Goal: Transaction & Acquisition: Book appointment/travel/reservation

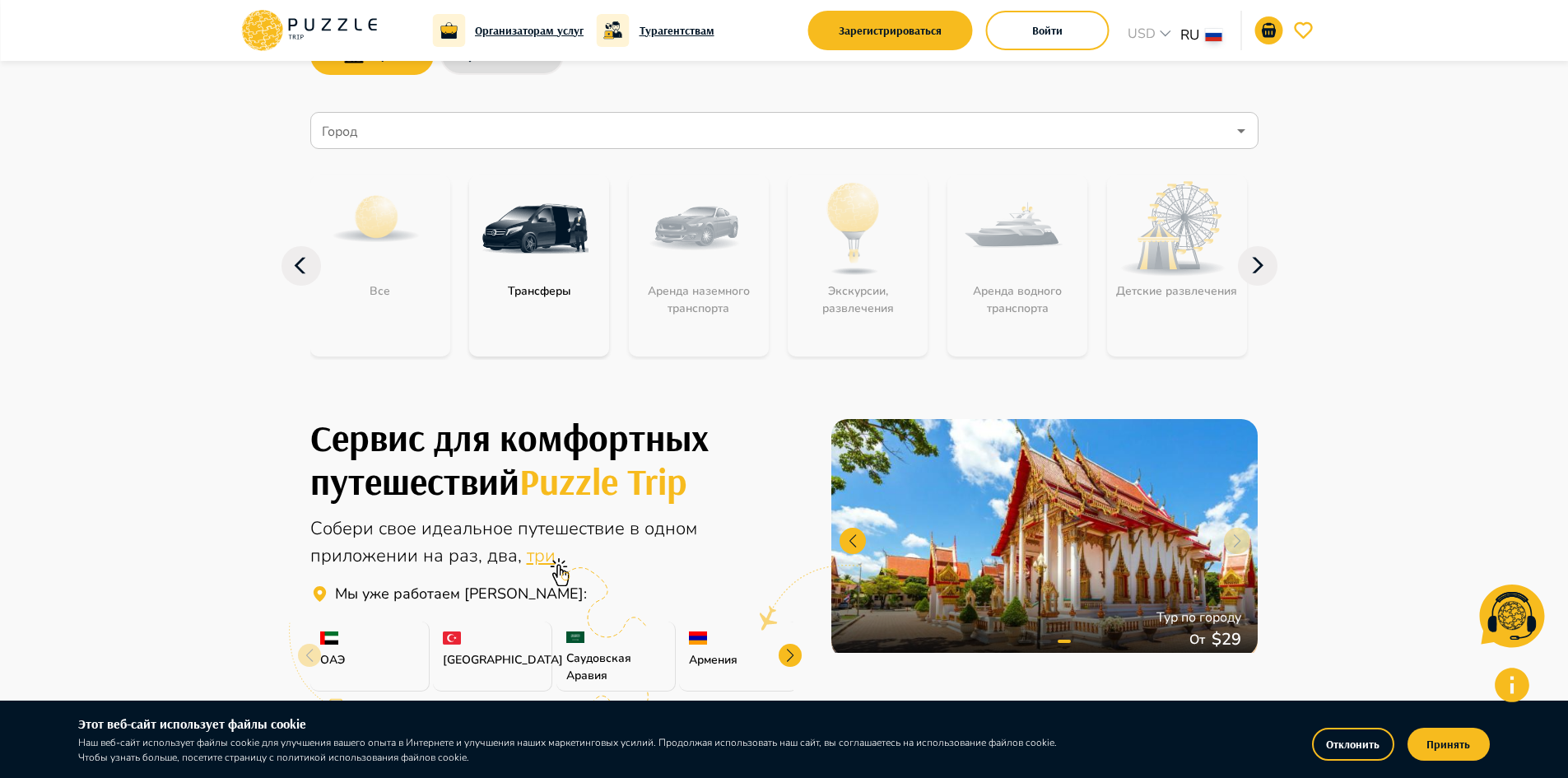
scroll to position [165, 0]
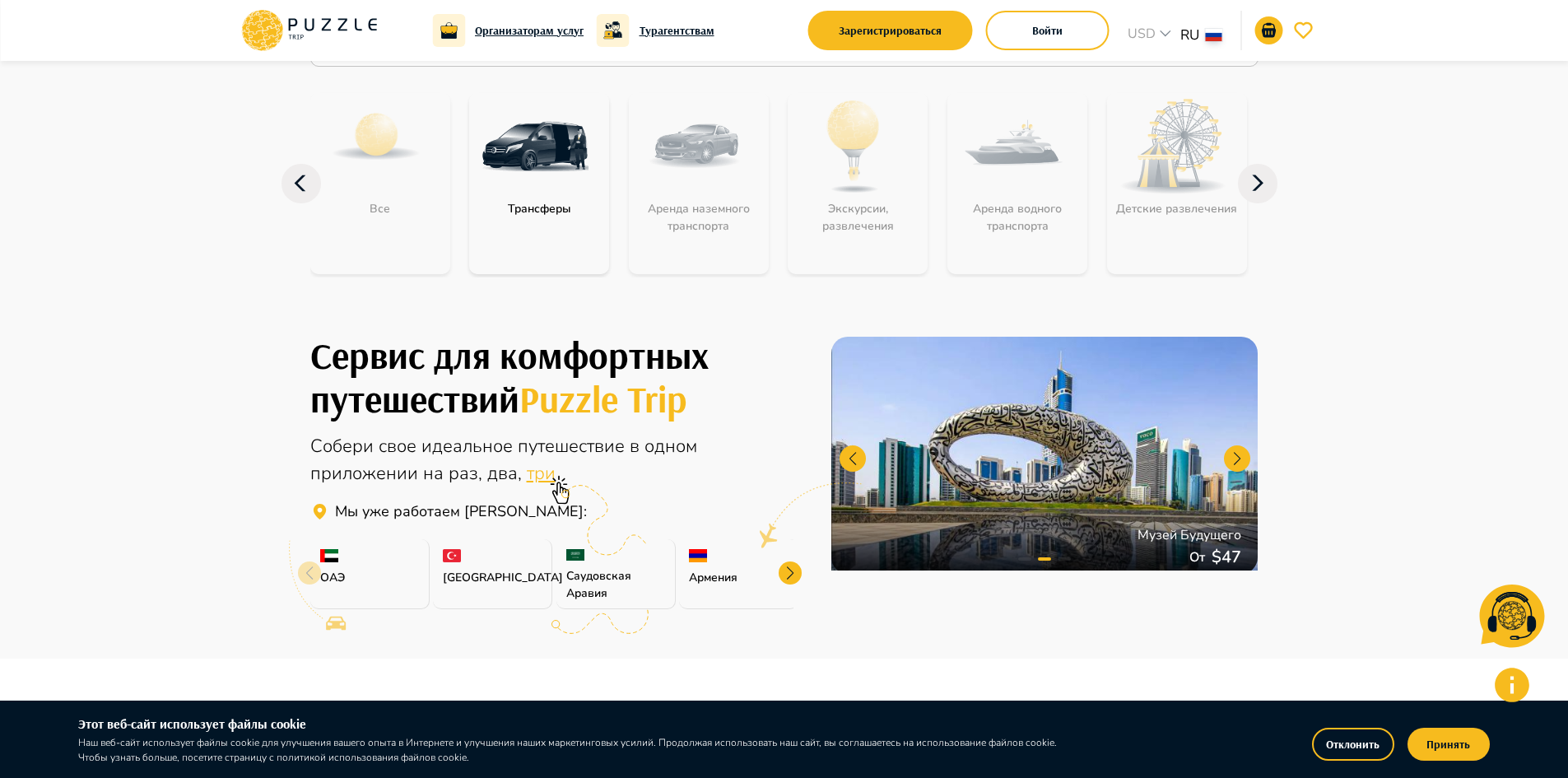
click at [693, 555] on img at bounding box center [698, 555] width 18 height 13
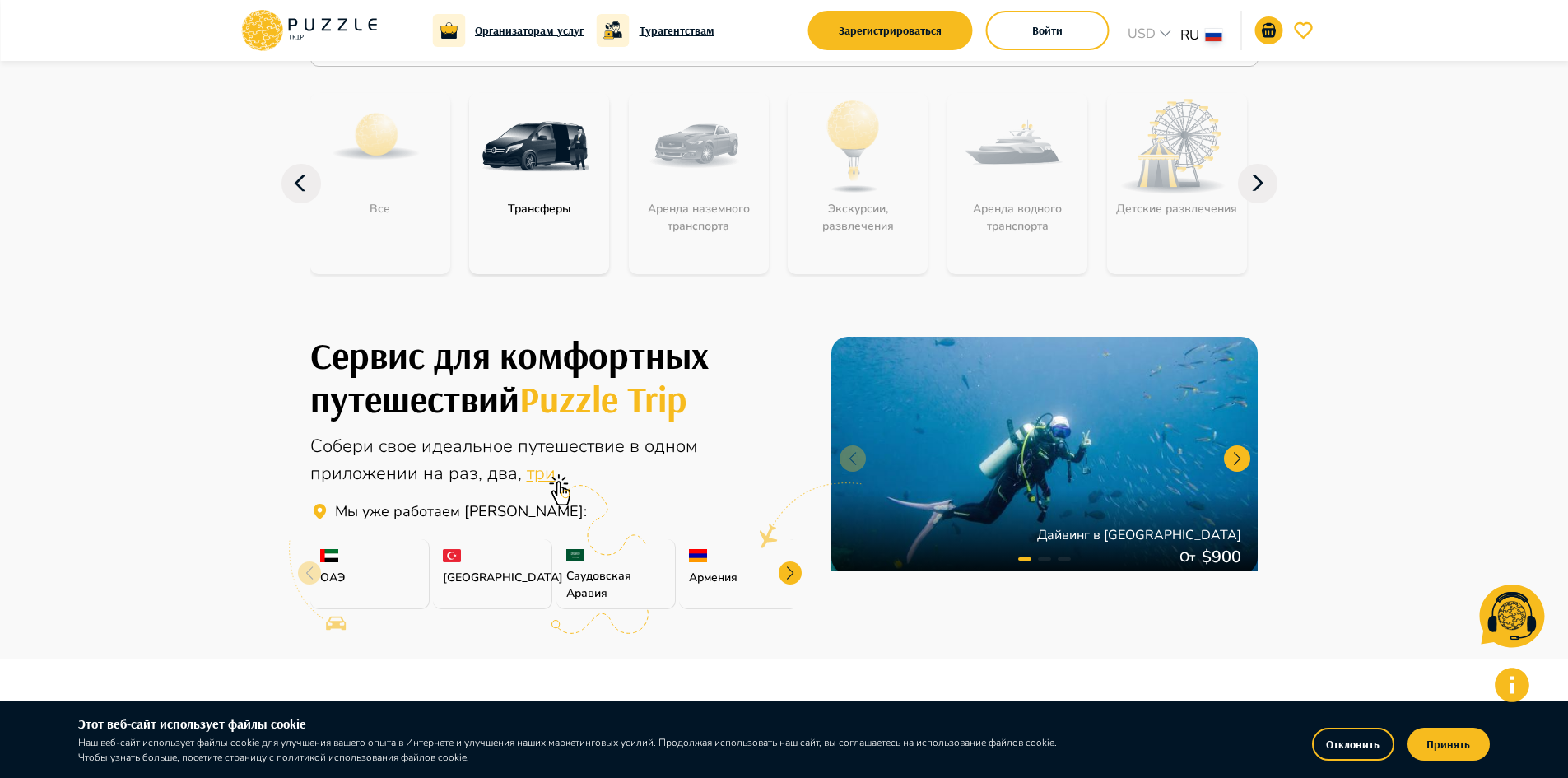
click at [697, 573] on p "Армения" at bounding box center [738, 578] width 99 height 17
click at [788, 574] on div at bounding box center [790, 573] width 23 height 23
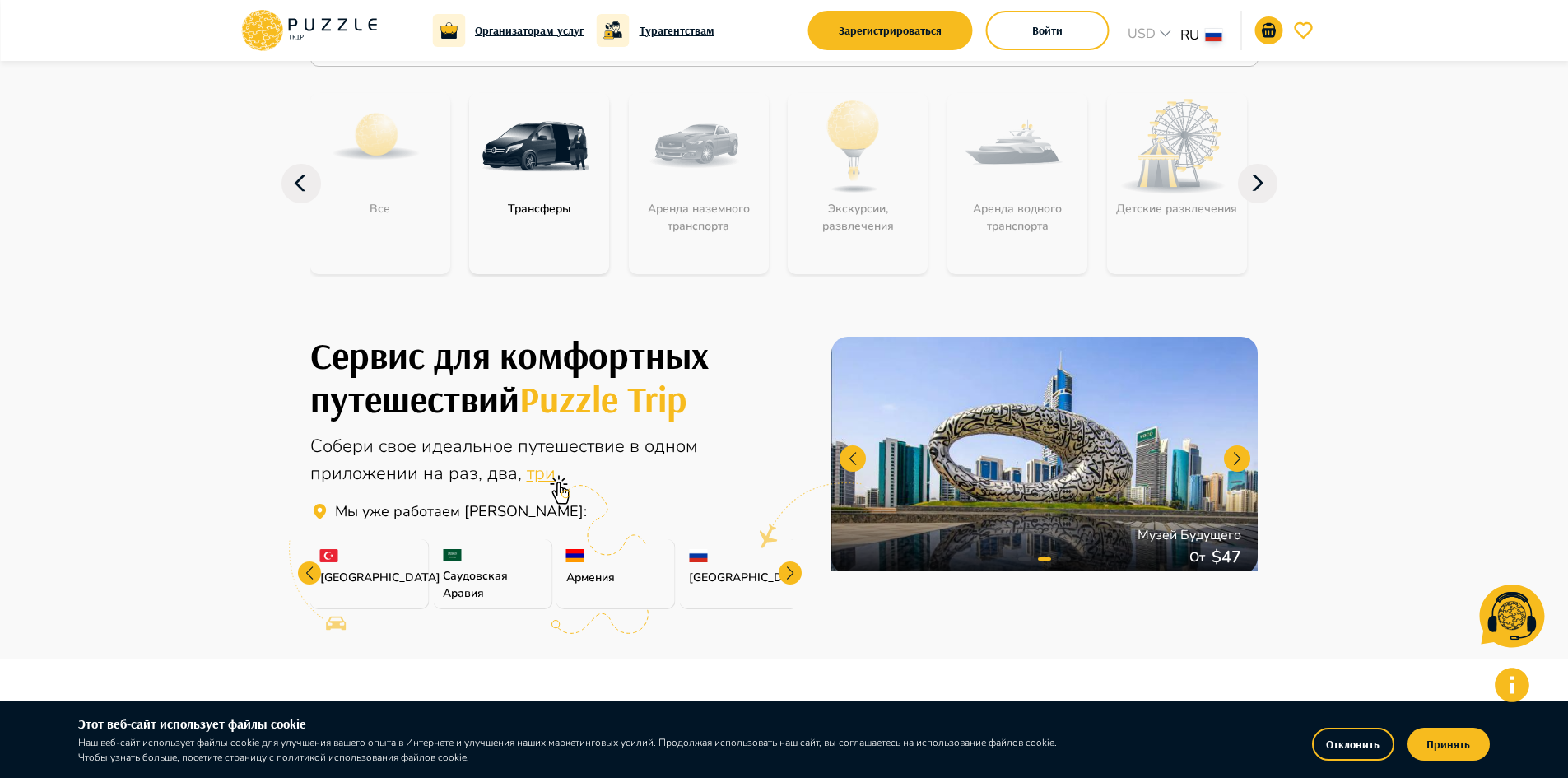
click at [788, 574] on div at bounding box center [790, 573] width 23 height 23
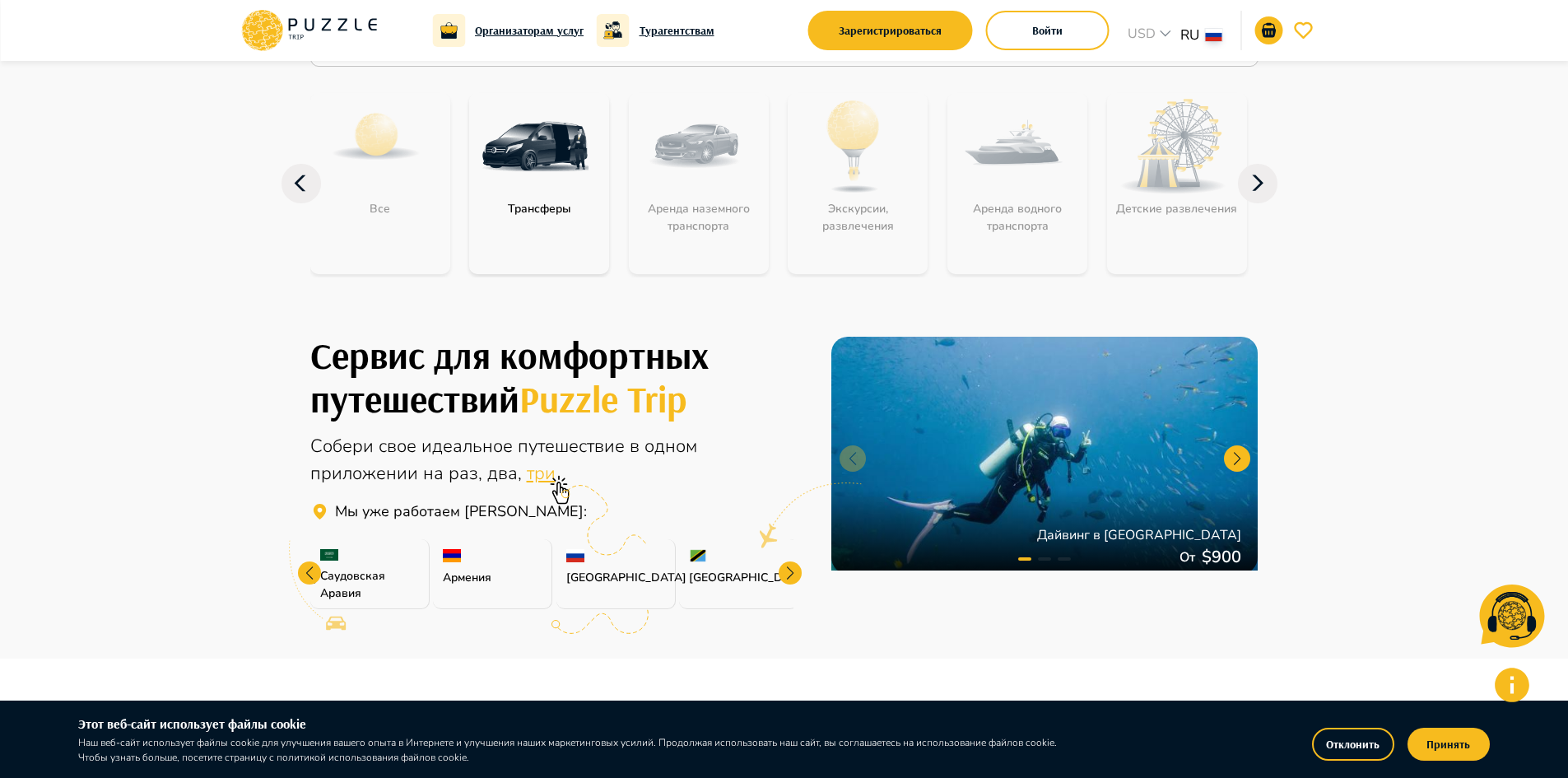
click at [453, 555] on img at bounding box center [452, 555] width 18 height 13
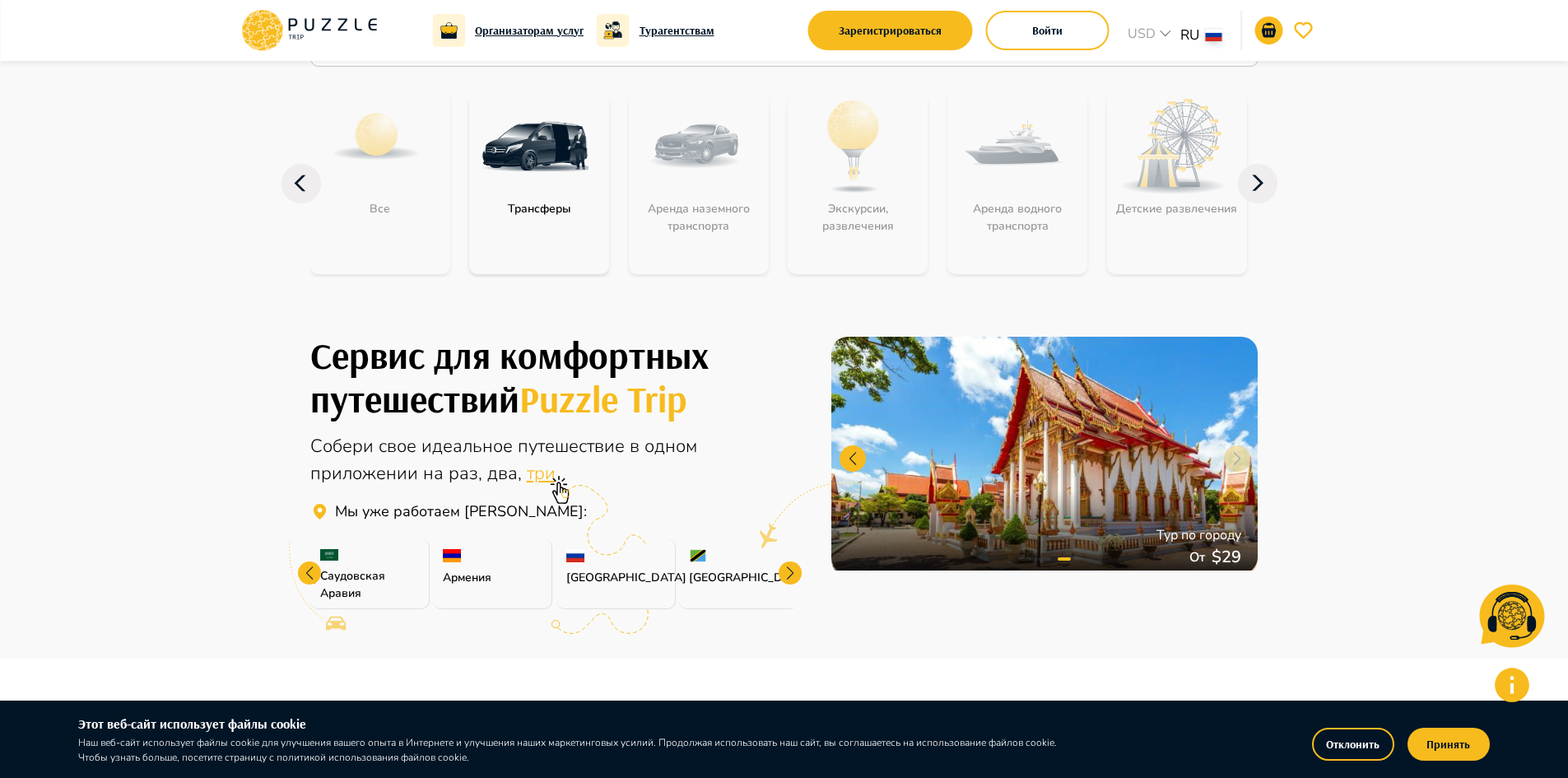
click at [553, 479] on icon at bounding box center [555, 480] width 3 height 3
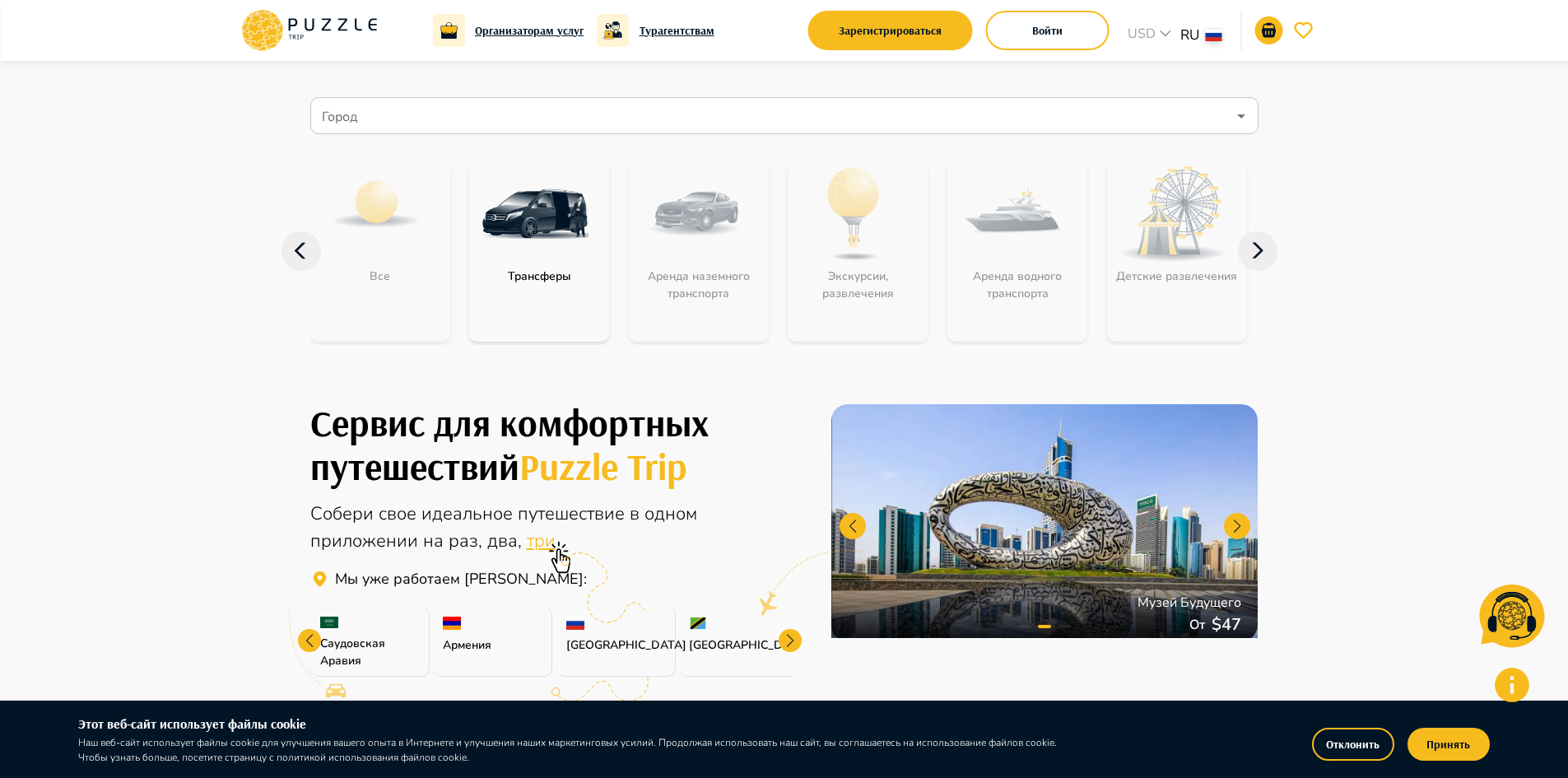
scroll to position [15, 0]
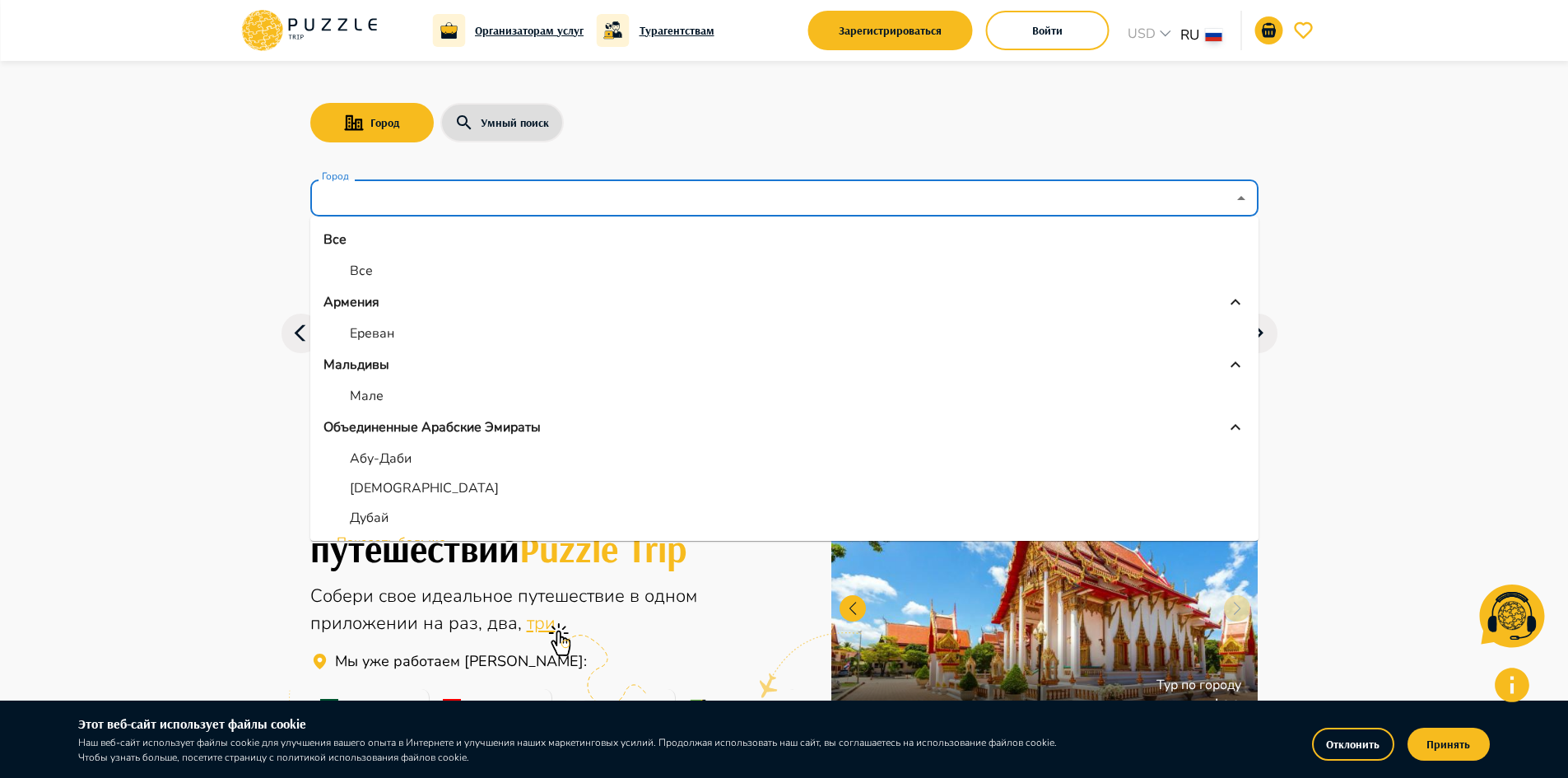
click at [536, 198] on input "Город" at bounding box center [772, 198] width 908 height 31
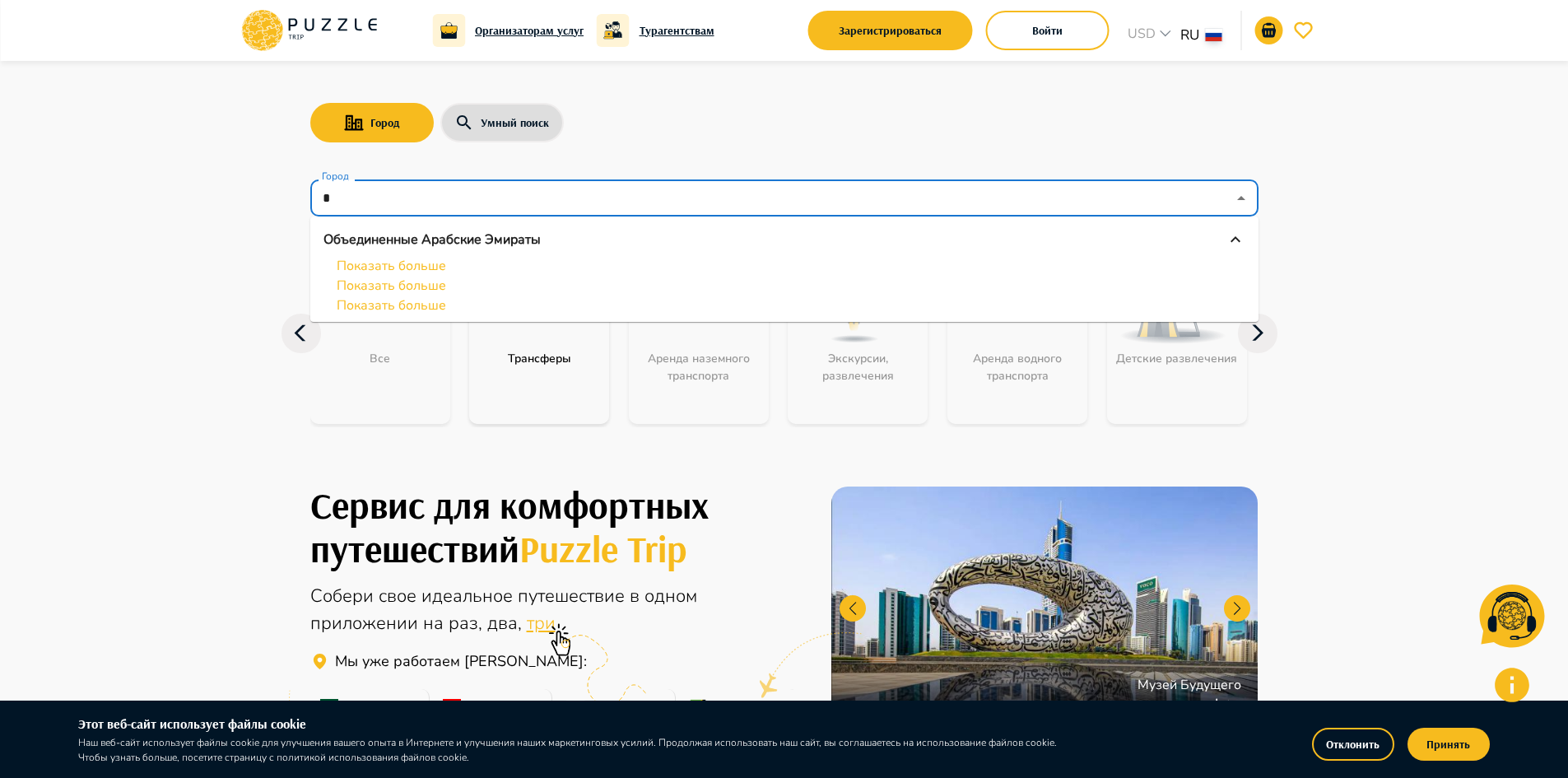
click at [1245, 204] on icon "Close" at bounding box center [1241, 198] width 20 height 20
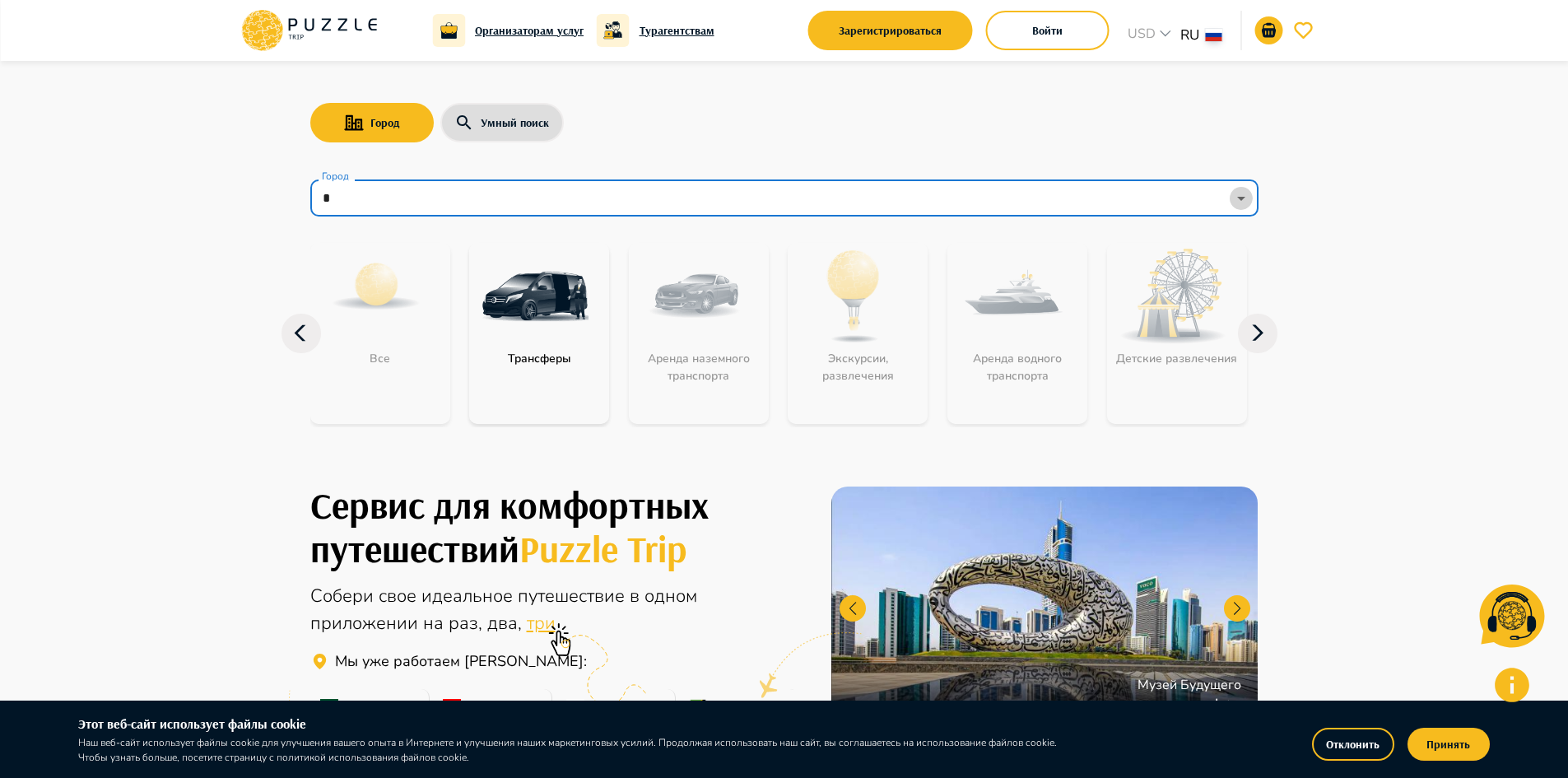
click at [1245, 204] on icon "Open" at bounding box center [1241, 198] width 20 height 20
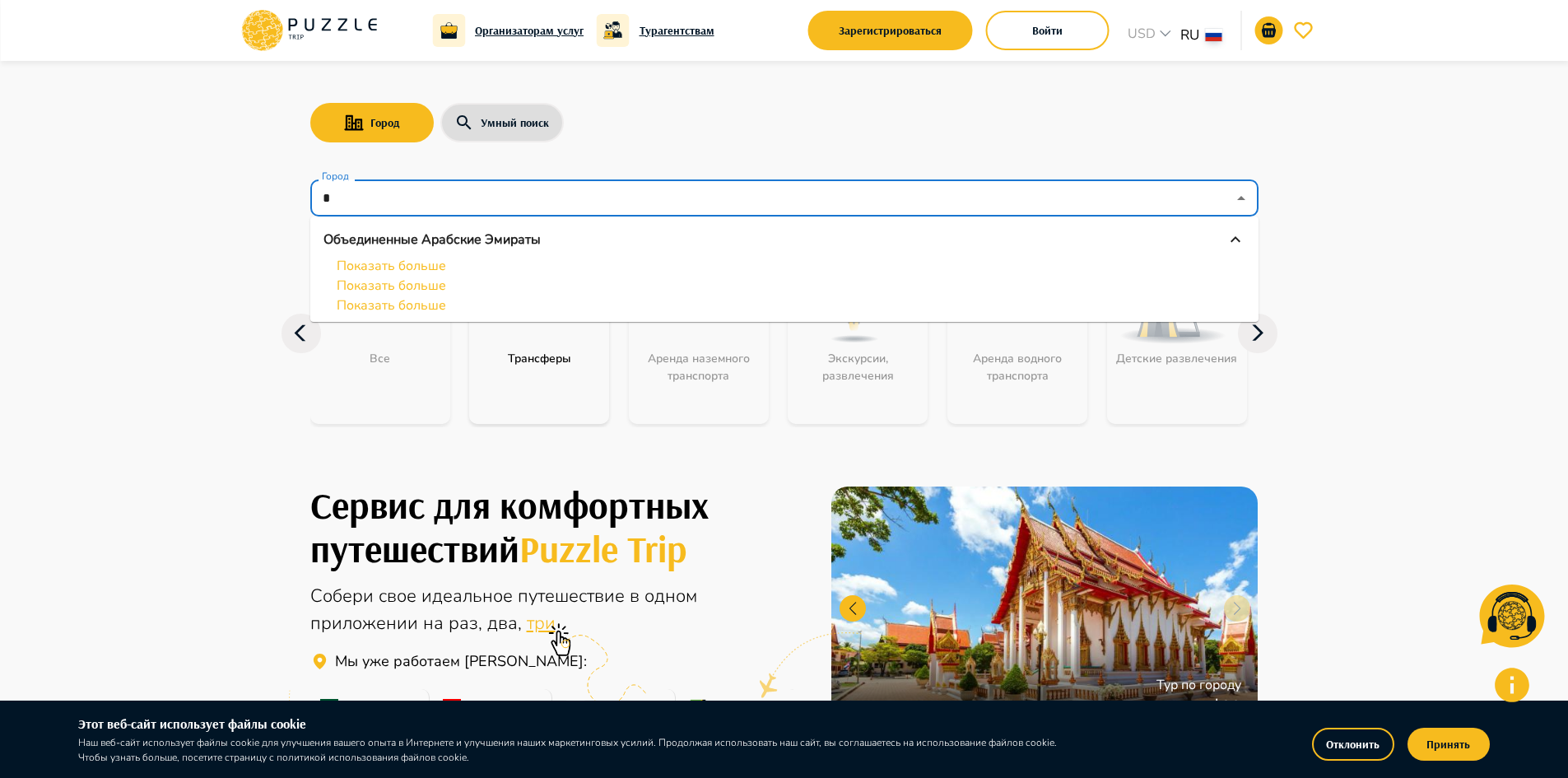
click at [390, 276] on li "Показать больше" at bounding box center [785, 285] width 949 height 20
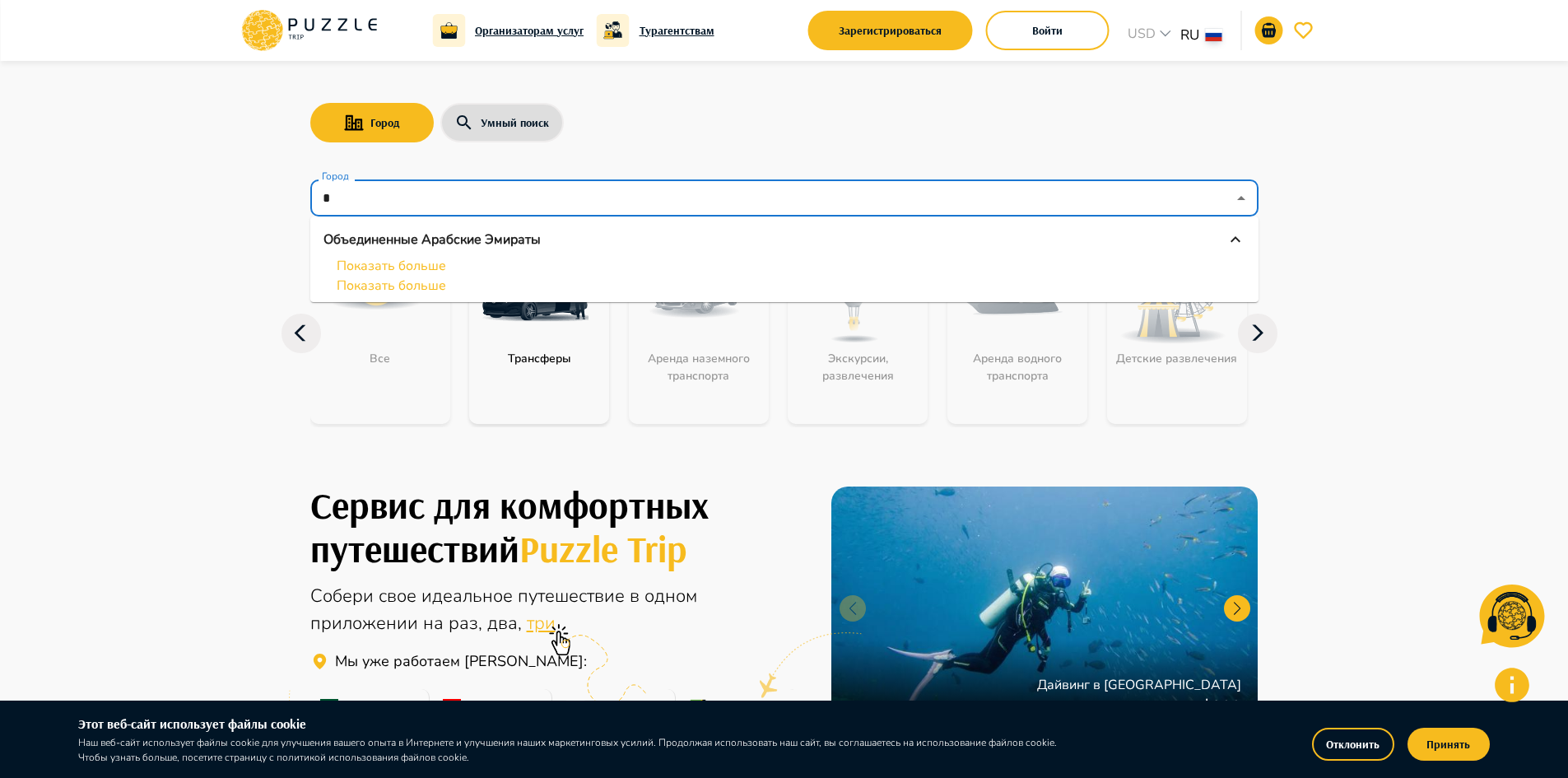
click at [1232, 245] on icon "Объединенные Арабские Эмираты" at bounding box center [1235, 239] width 20 height 20
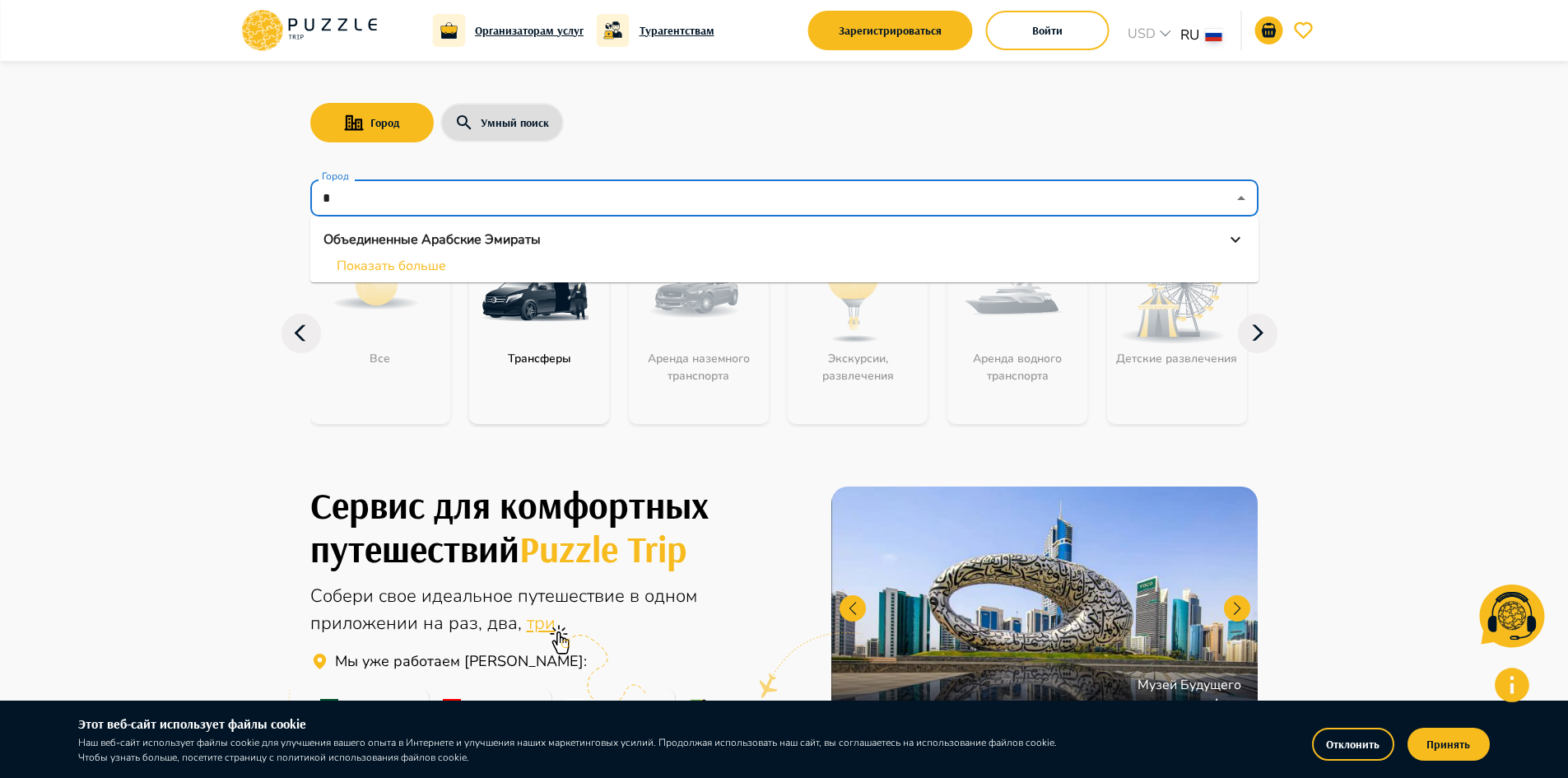
click at [683, 209] on input "Город" at bounding box center [772, 198] width 908 height 31
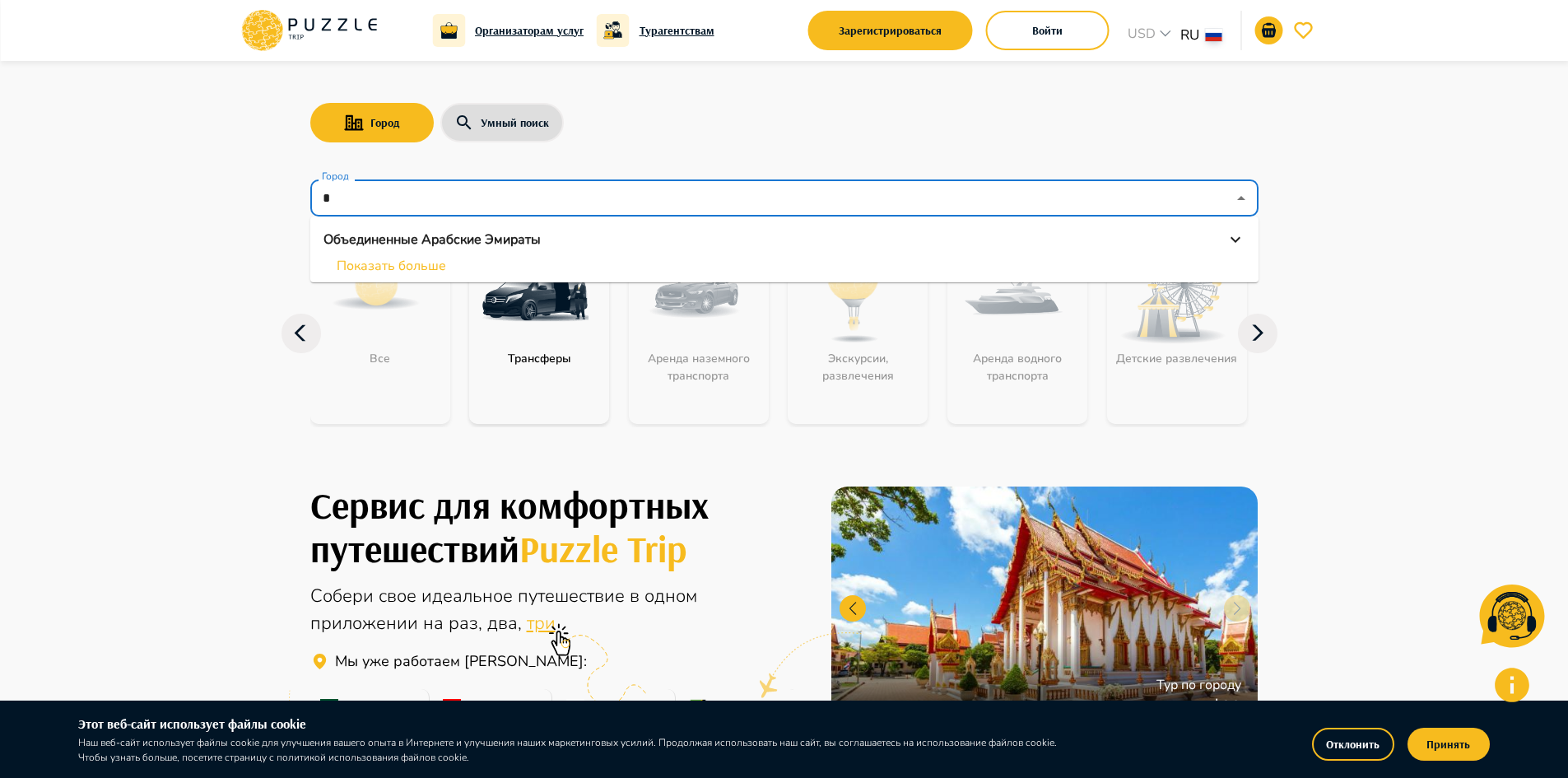
click at [683, 209] on input "Город" at bounding box center [772, 198] width 908 height 31
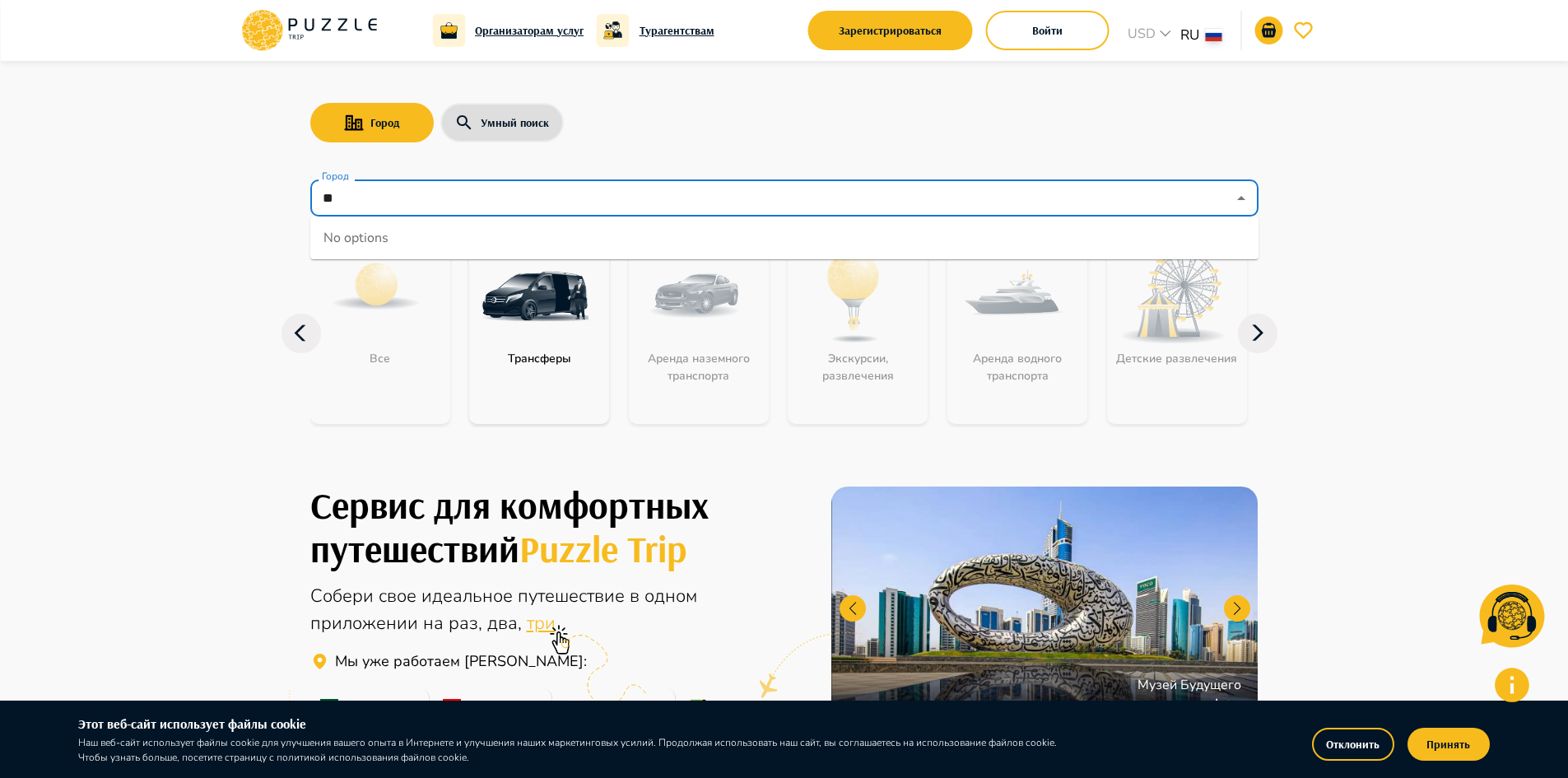
type input "*"
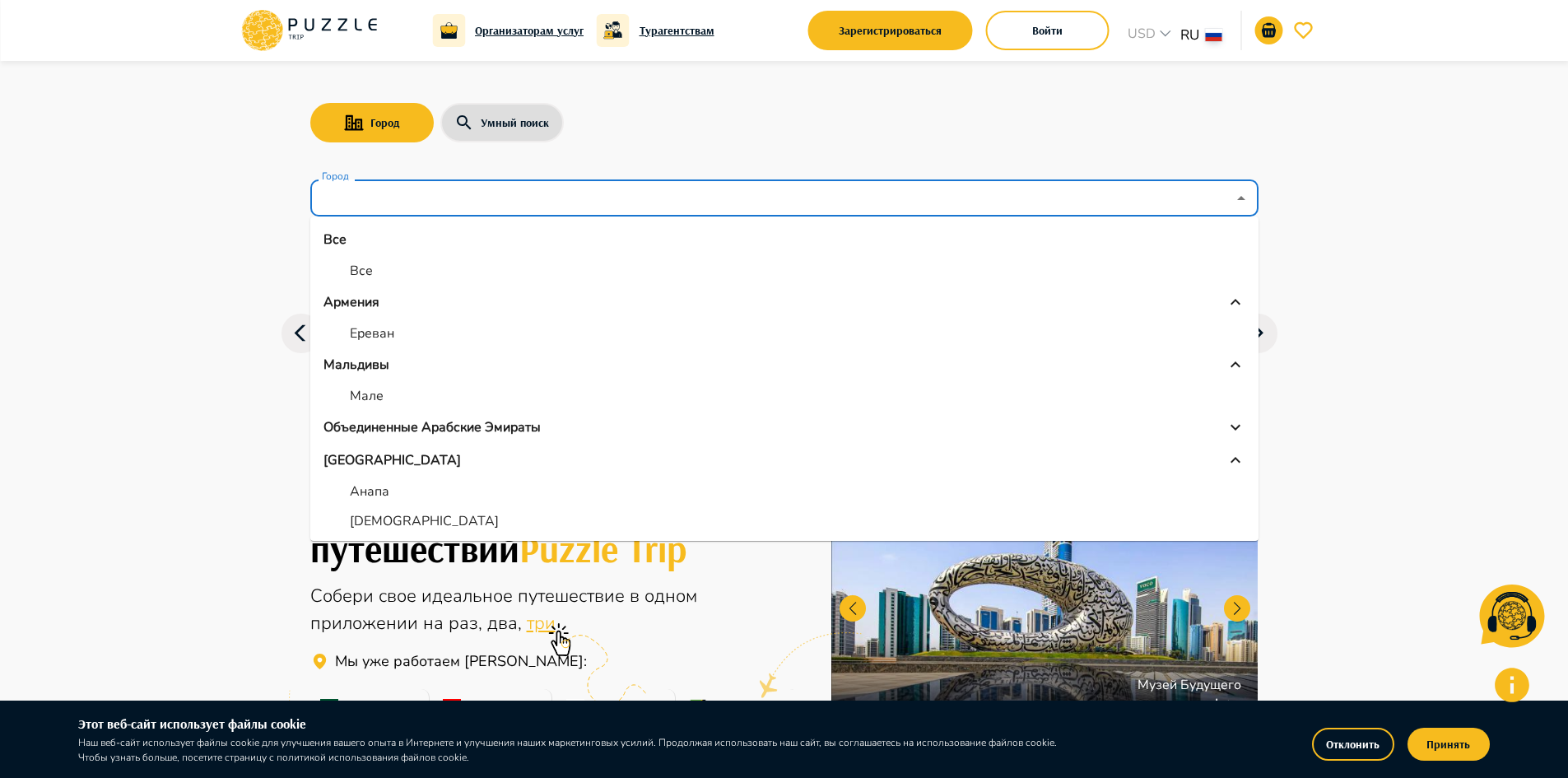
click at [369, 335] on p "Ереван" at bounding box center [373, 333] width 45 height 20
type input "******"
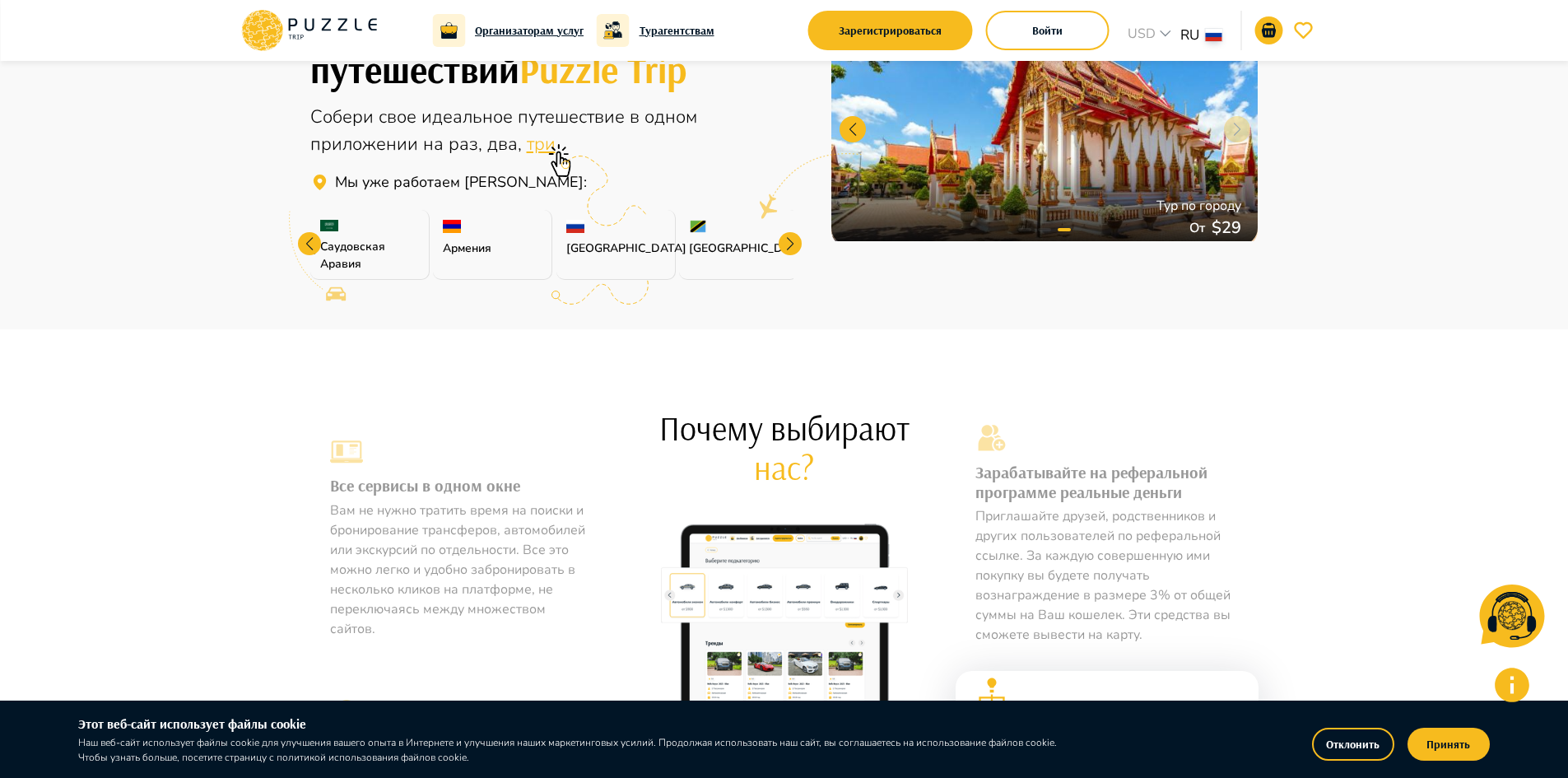
scroll to position [247, 0]
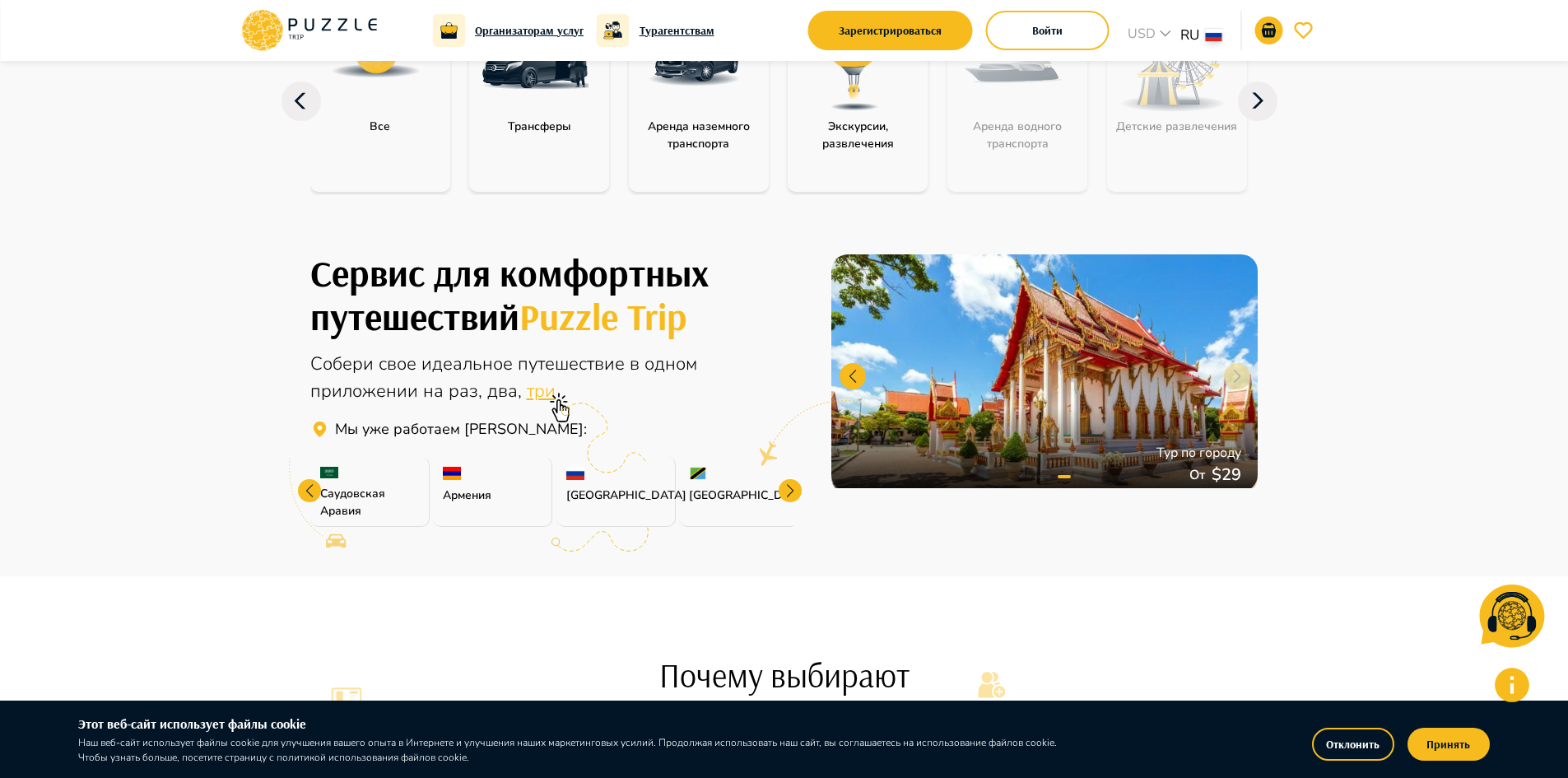
click at [843, 94] on img "category-activity" at bounding box center [854, 64] width 107 height 107
